Goal: Task Accomplishment & Management: Use online tool/utility

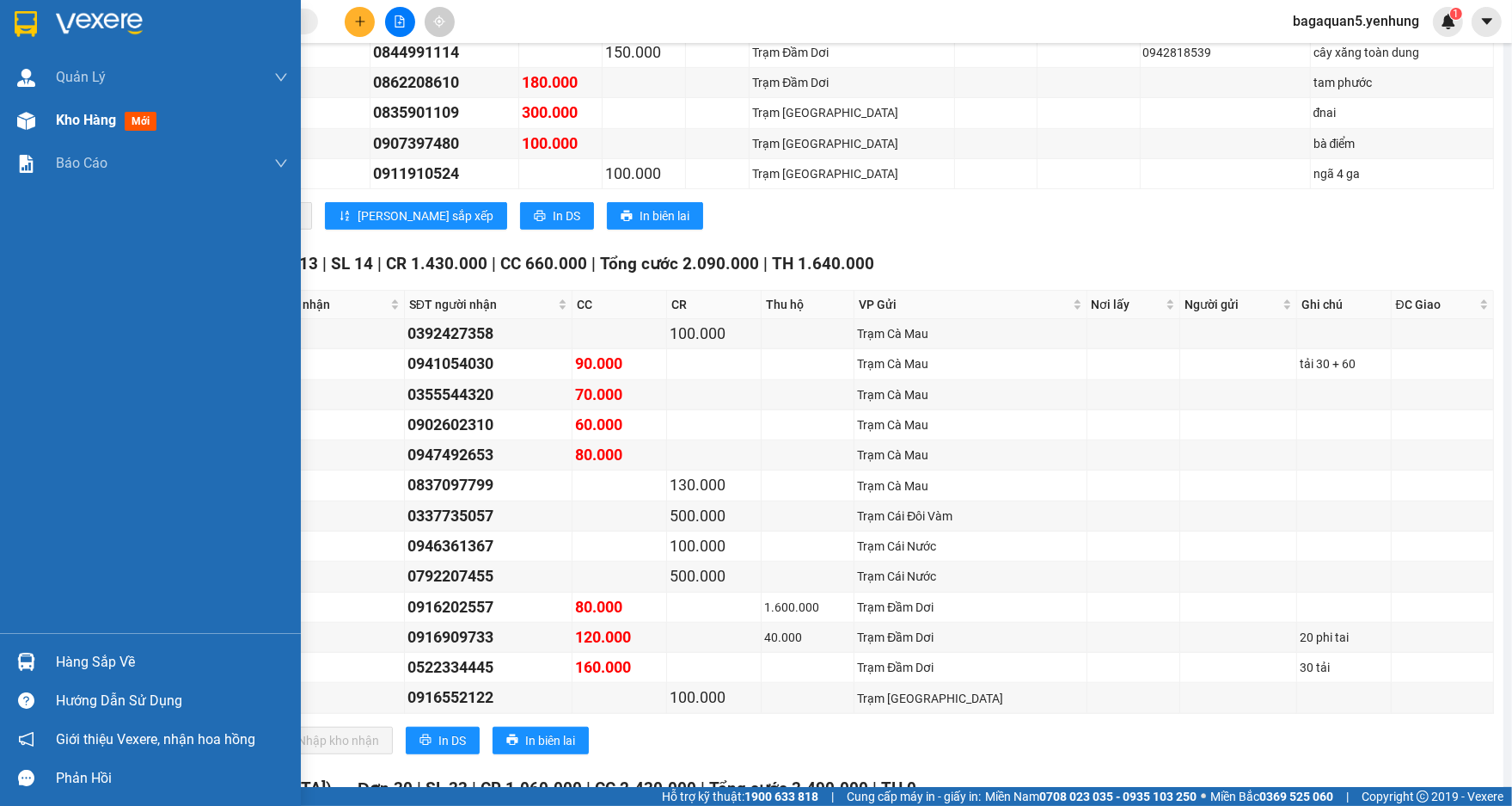
click at [30, 119] on img at bounding box center [26, 120] width 18 height 18
click at [31, 119] on img at bounding box center [26, 120] width 18 height 18
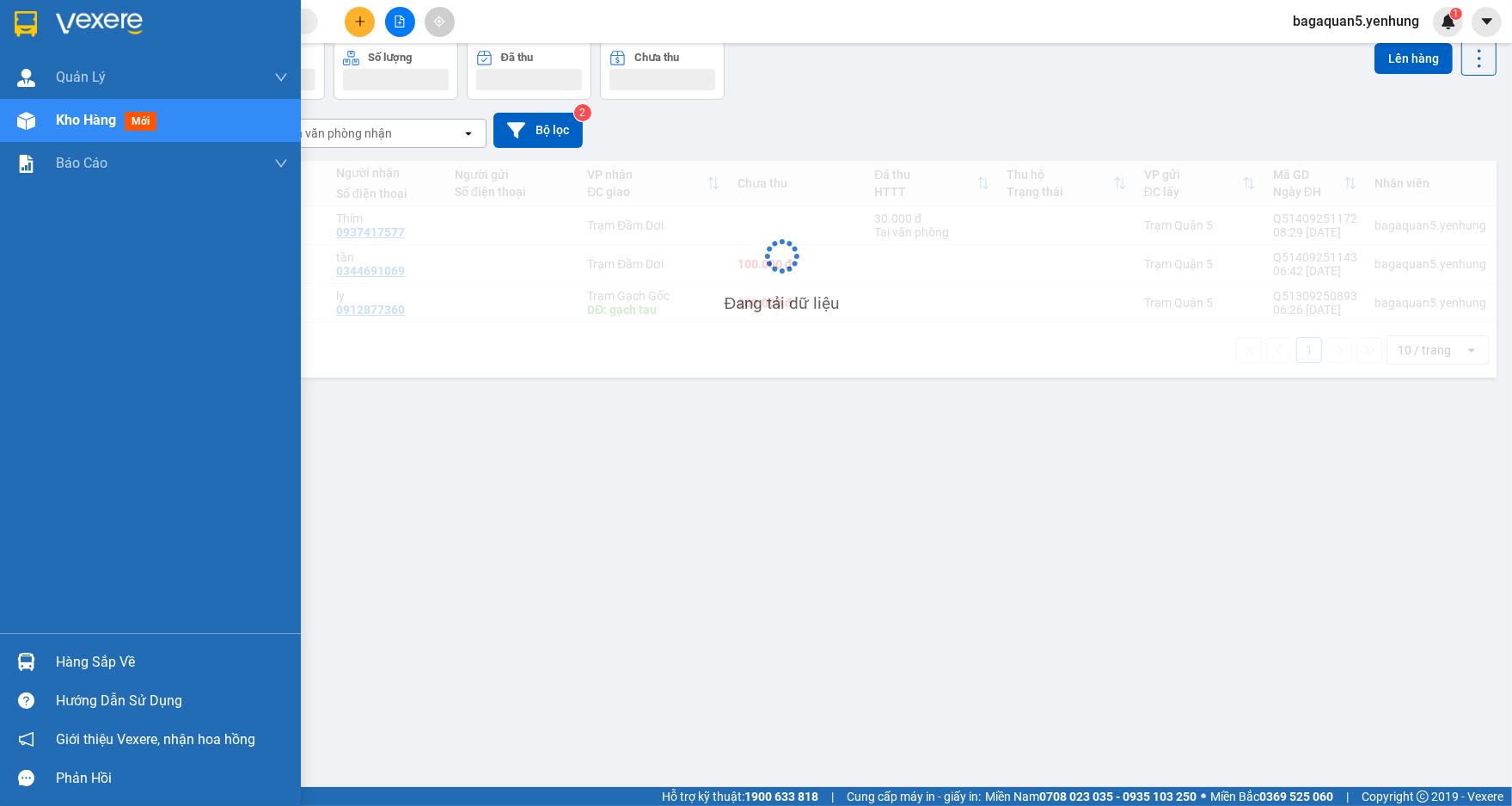
scroll to position [79, 0]
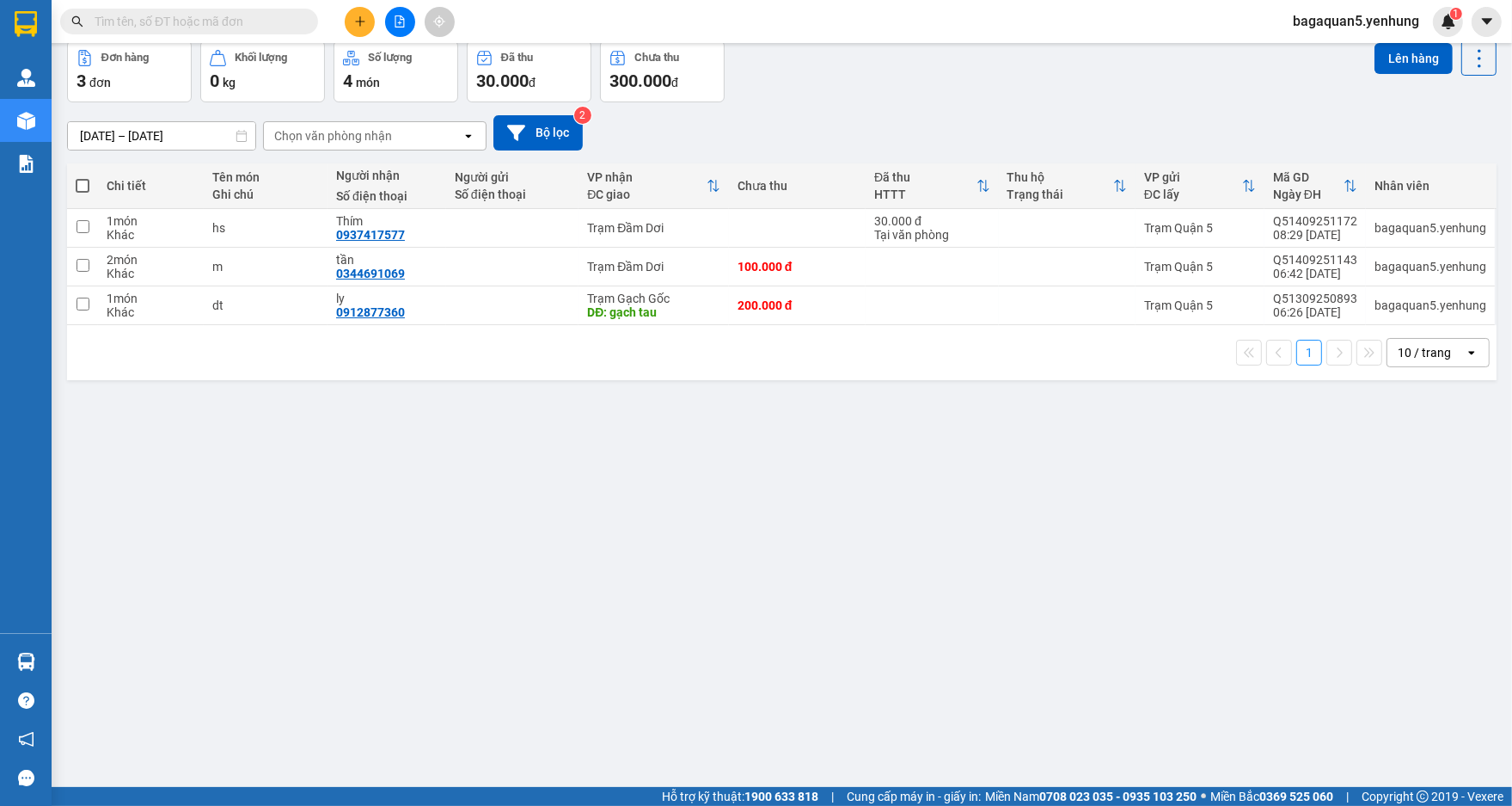
click at [418, 27] on div at bounding box center [400, 22] width 129 height 30
click at [408, 18] on button at bounding box center [400, 22] width 30 height 30
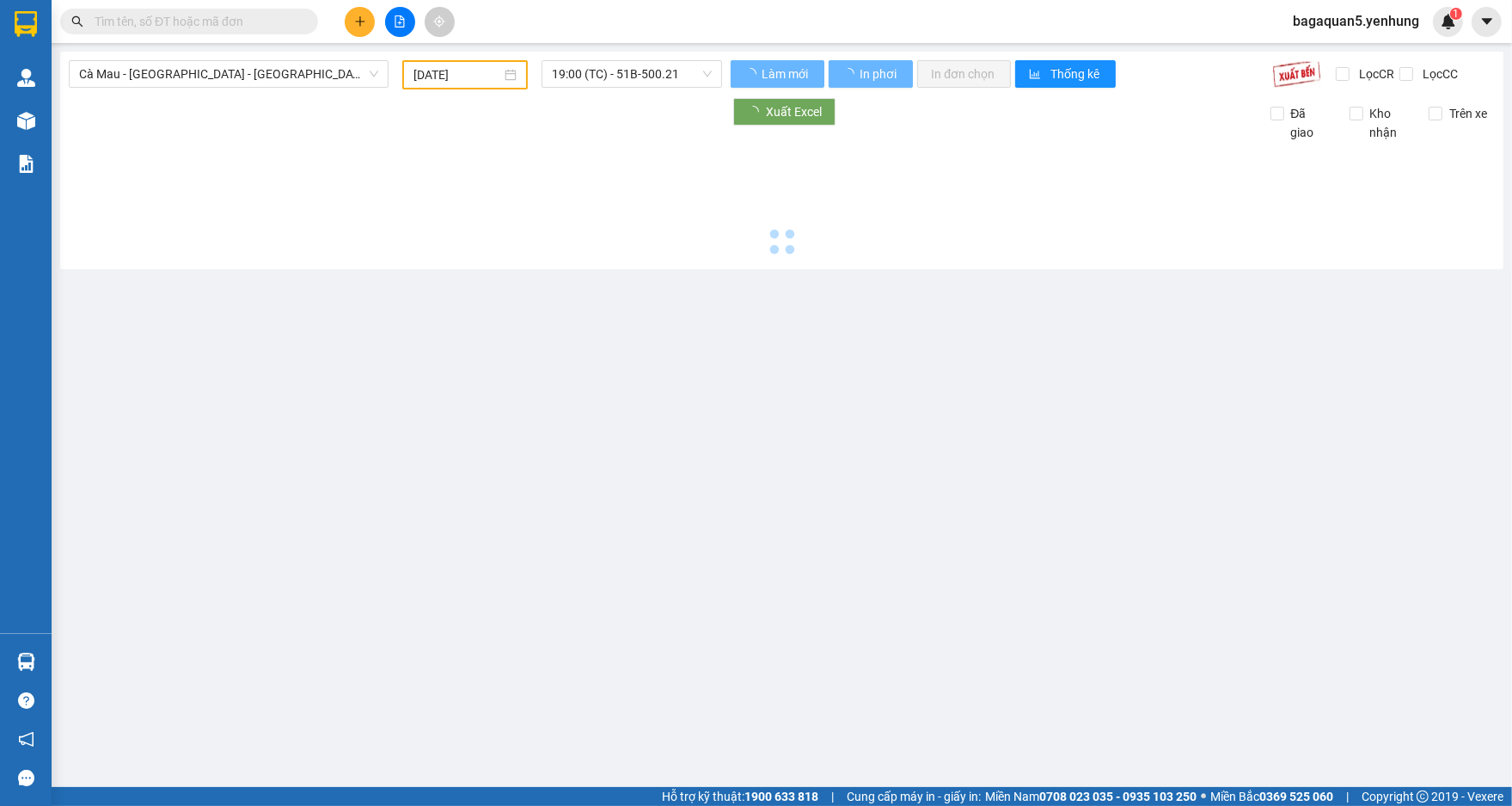
type input "[DATE]"
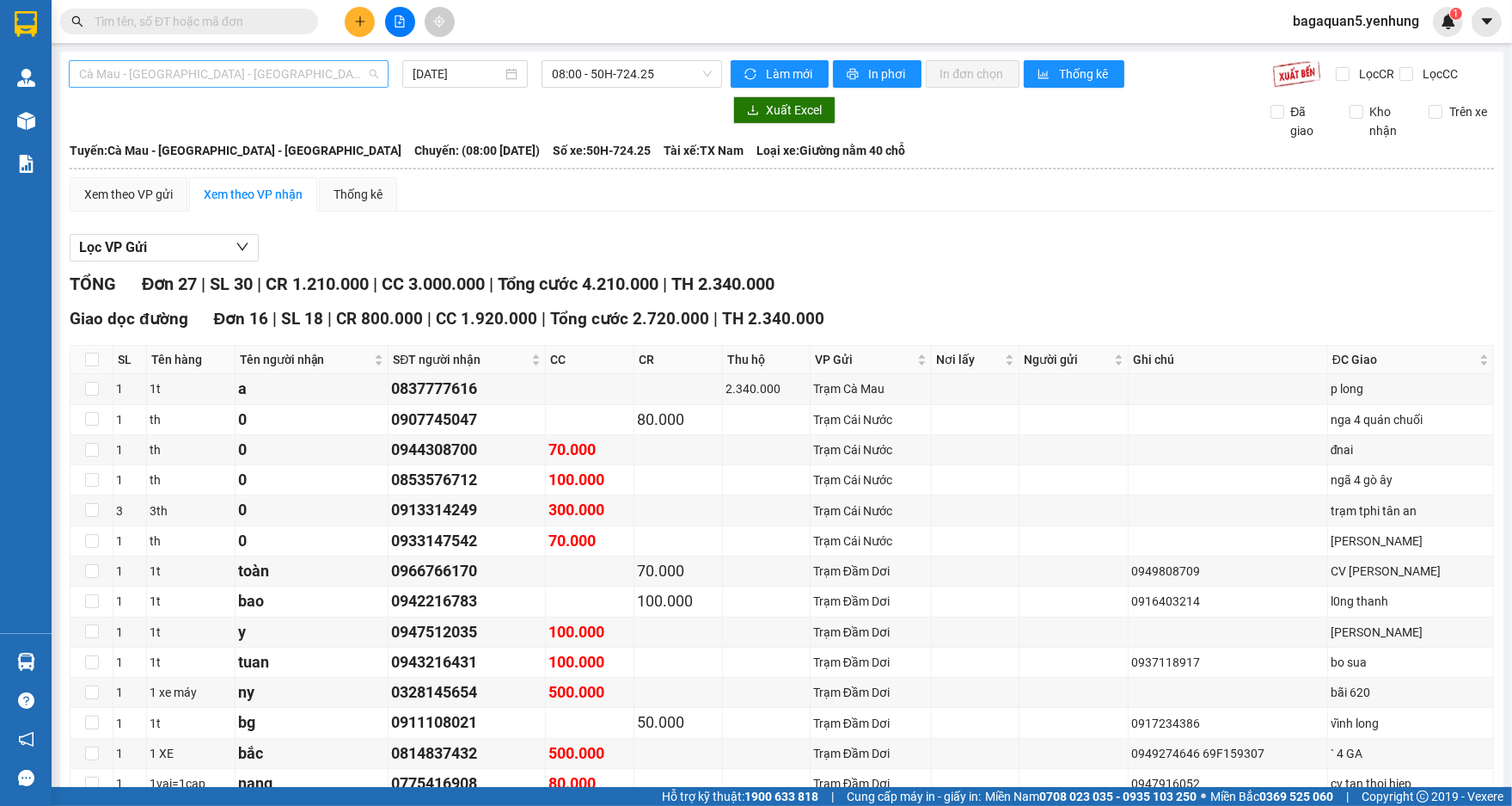
click at [329, 67] on span "Cà Mau - [GEOGRAPHIC_DATA] - [GEOGRAPHIC_DATA]" at bounding box center [229, 73] width 299 height 25
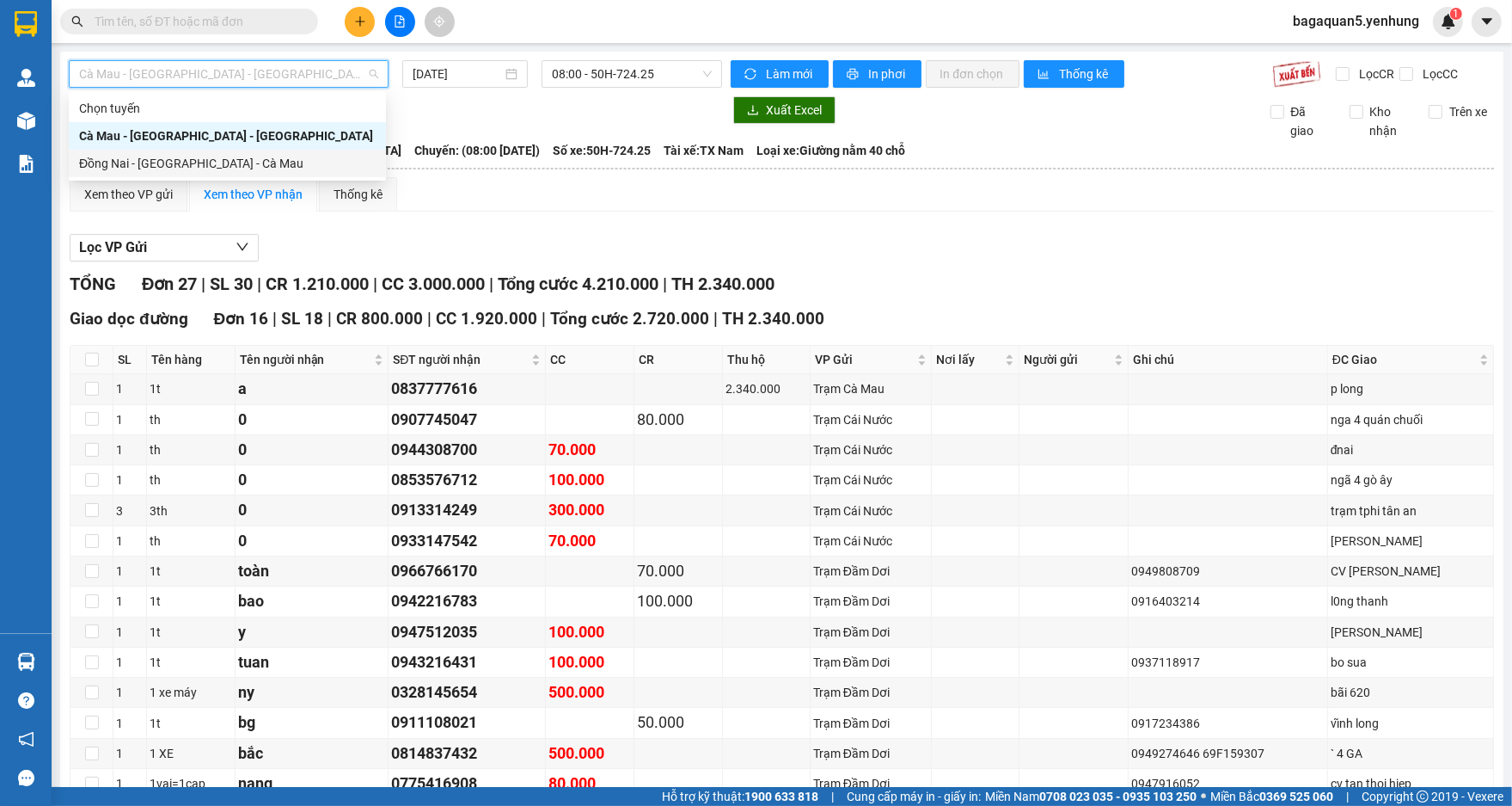
click at [329, 161] on div "Đồng Nai - [GEOGRAPHIC_DATA] - Cà Mau" at bounding box center [227, 162] width 296 height 19
type input "[DATE]"
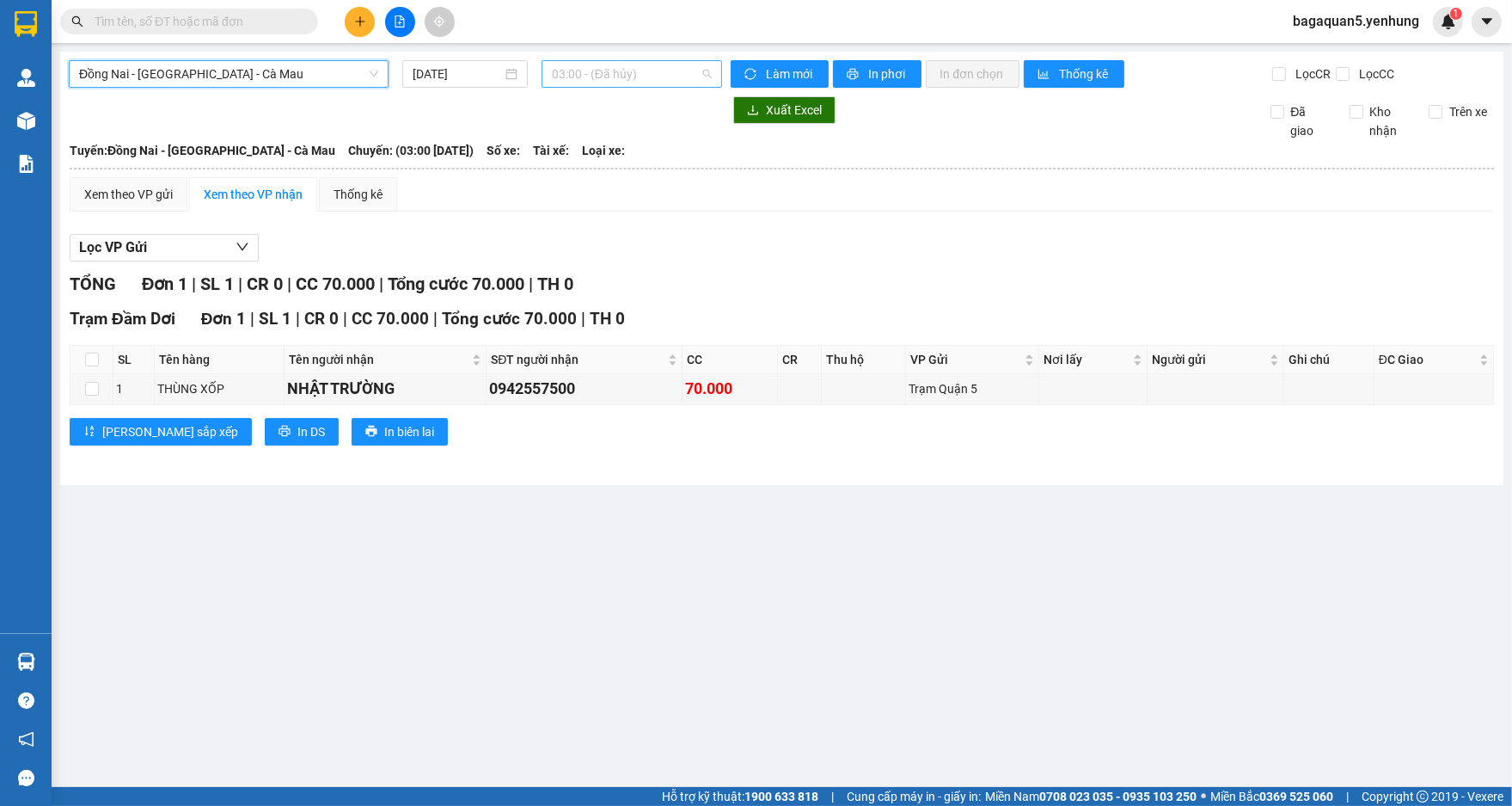
click at [590, 82] on span "03:00 - (Đã hủy)" at bounding box center [632, 73] width 160 height 25
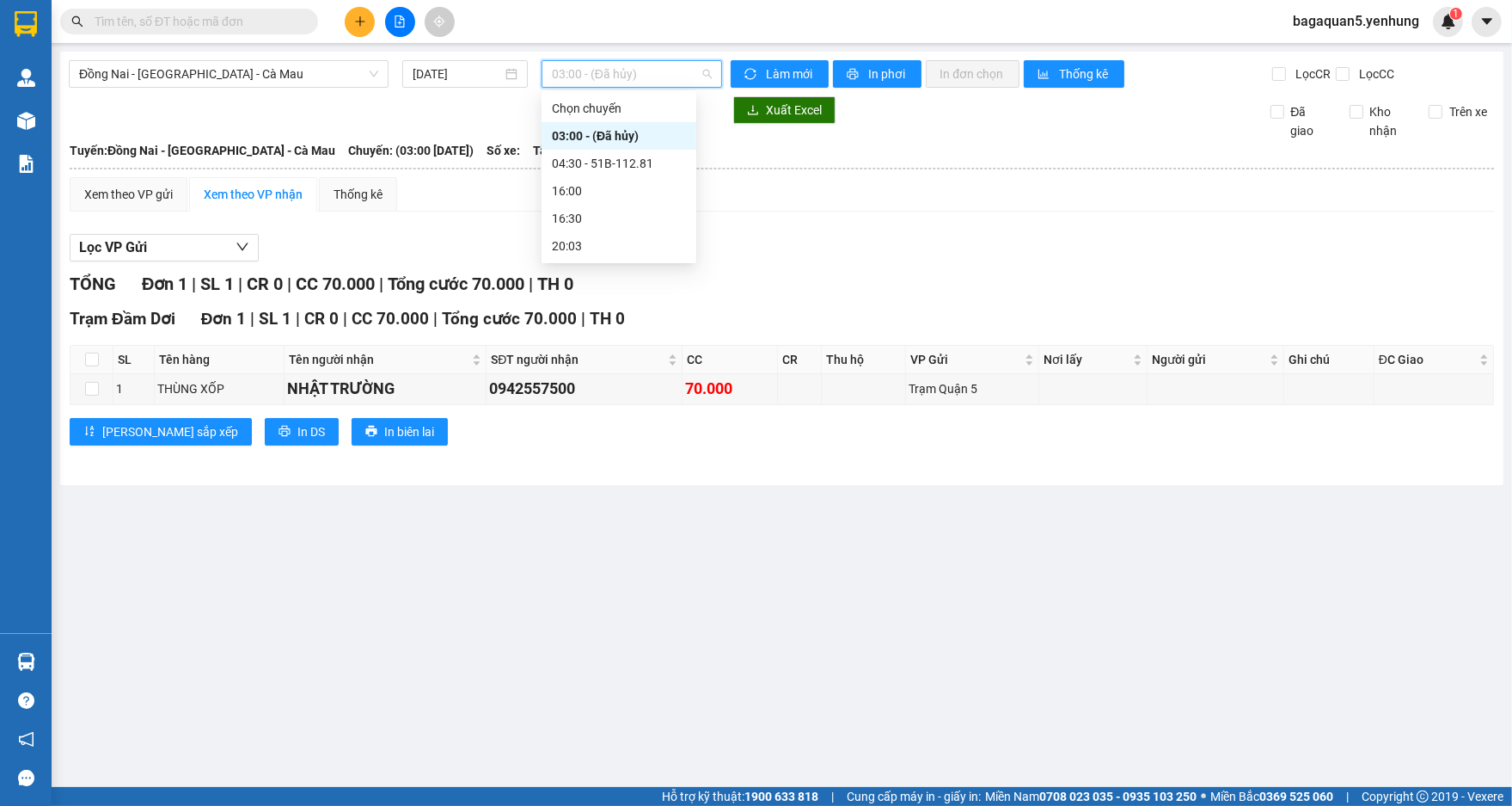
click at [628, 139] on div "03:00 - (Đã hủy)" at bounding box center [618, 135] width 134 height 19
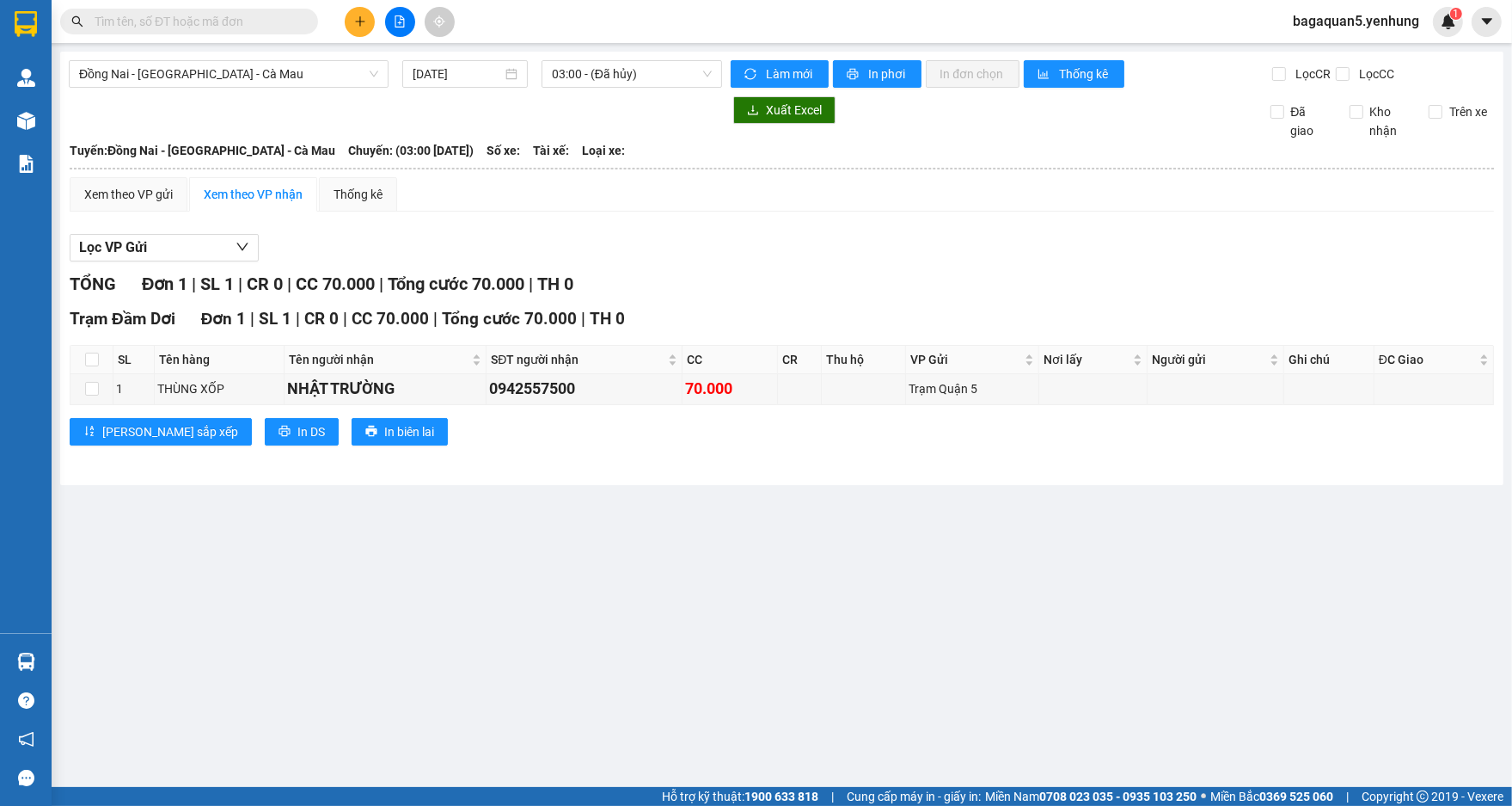
drag, startPoint x: 444, startPoint y: 596, endPoint x: 274, endPoint y: 544, distance: 177.8
click at [430, 574] on main "Đồng Nai - [GEOGRAPHIC_DATA] - Cà Mau [DATE] 03:00 - (Đã hủy) Làm mới In phơi I…" at bounding box center [756, 393] width 1512 height 786
click at [713, 62] on div "03:00 - (Đã hủy)" at bounding box center [632, 74] width 181 height 27
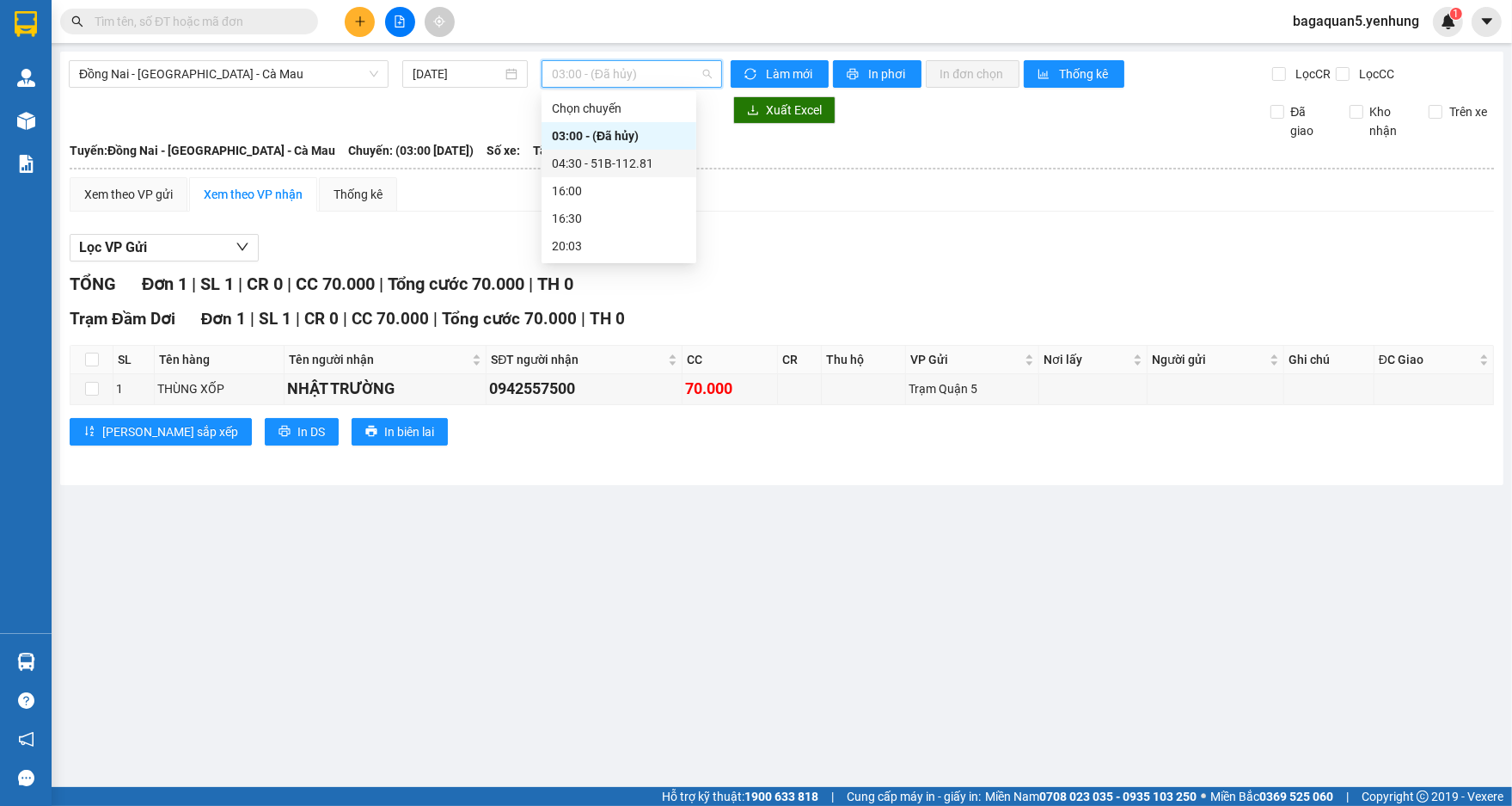
click at [635, 166] on div "04:30 - 51B-112.81" at bounding box center [618, 162] width 134 height 19
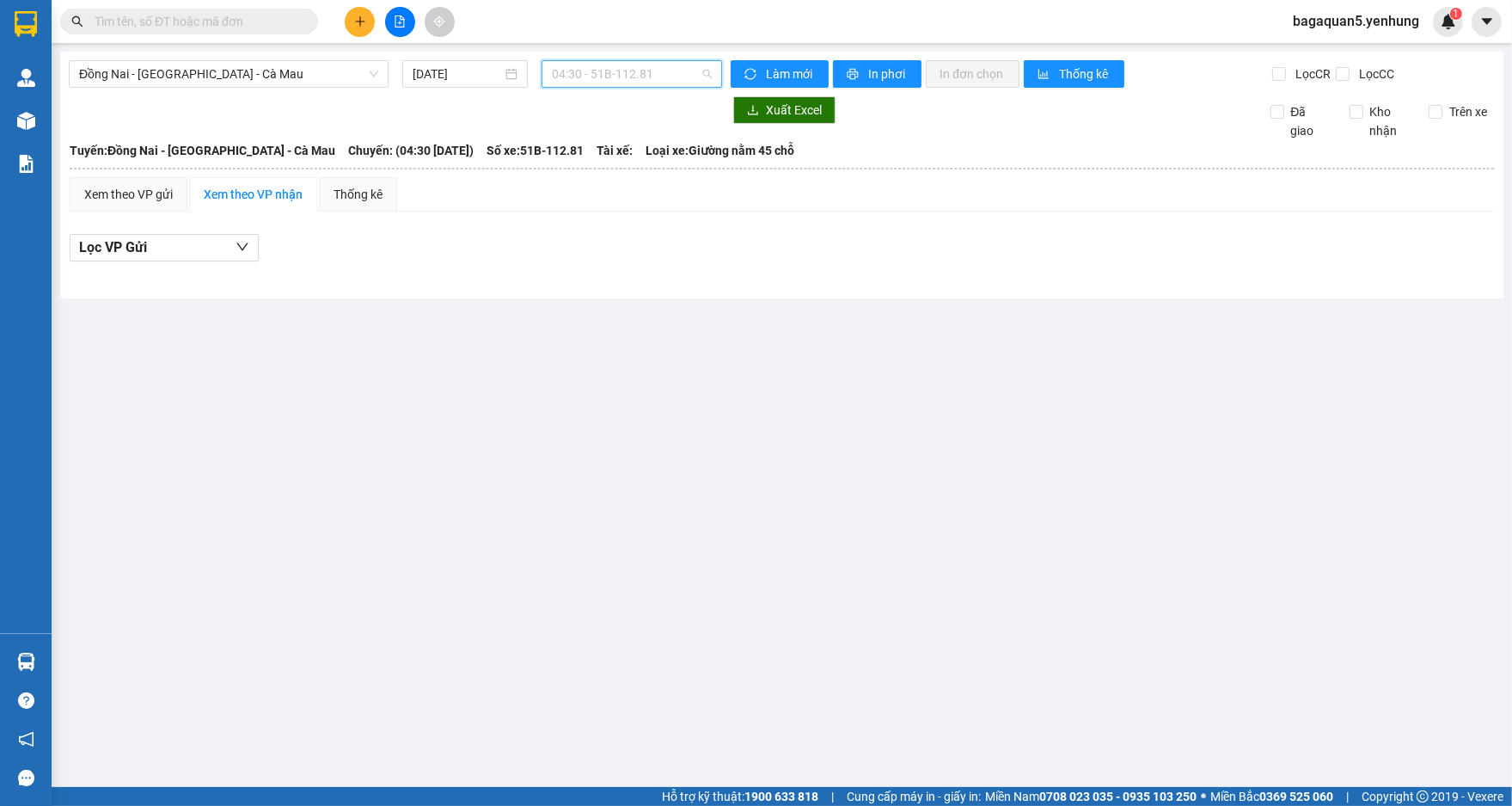
click at [687, 61] on div "04:30 - 51B-112.81" at bounding box center [632, 74] width 181 height 27
click at [633, 103] on div "Chọn chuyến" at bounding box center [618, 108] width 134 height 19
click at [638, 78] on span "04:30 - 51B-112.81" at bounding box center [632, 73] width 160 height 25
click at [616, 139] on div "03:00 - (Đã hủy)" at bounding box center [618, 135] width 134 height 19
